Goal: Find specific fact: Find specific fact

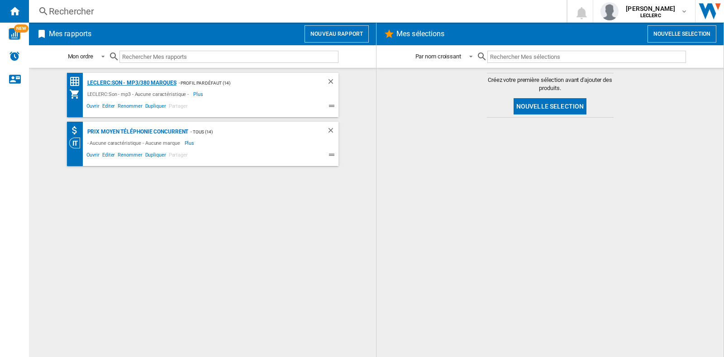
click at [122, 80] on div "LECLERC:Son - mp3/380 marques" at bounding box center [130, 82] width 91 height 11
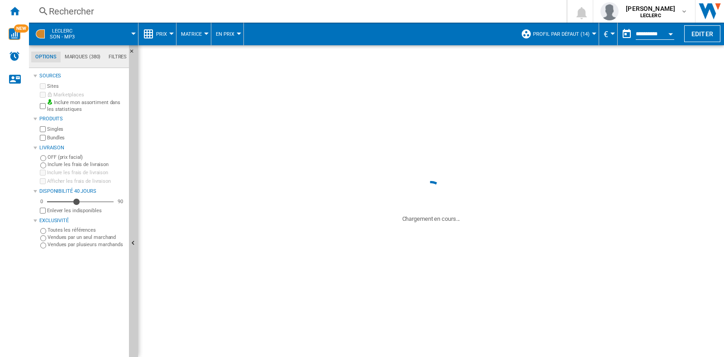
click at [122, 80] on div "LECLERC:Son - mp3/380 marques" at bounding box center [130, 82] width 91 height 11
click at [87, 5] on div "Rechercher" at bounding box center [296, 11] width 494 height 13
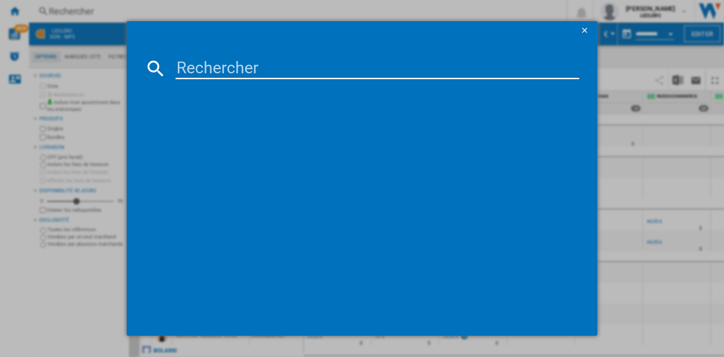
drag, startPoint x: 227, startPoint y: 54, endPoint x: 194, endPoint y: 78, distance: 40.4
click at [194, 78] on md-dialog-content at bounding box center [362, 187] width 470 height 296
click at [194, 78] on input at bounding box center [376, 68] width 403 height 22
paste input "8806095651903"
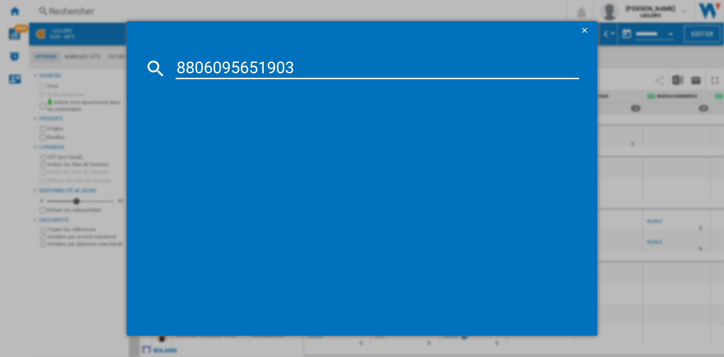
type input "8806095651903"
